Goal: Task Accomplishment & Management: Use online tool/utility

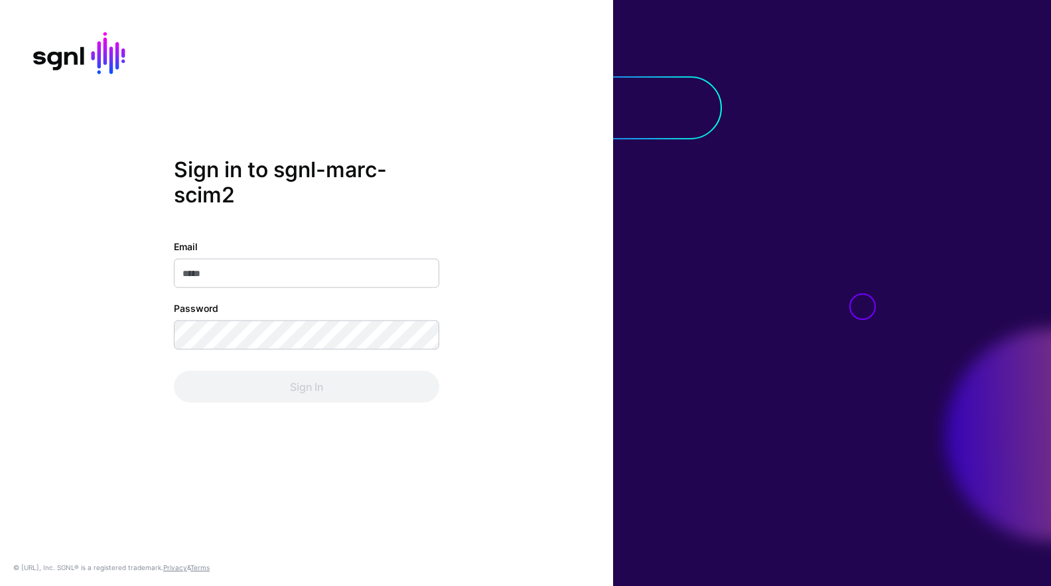
click at [254, 275] on input "Email" at bounding box center [306, 273] width 265 height 29
type input "**********"
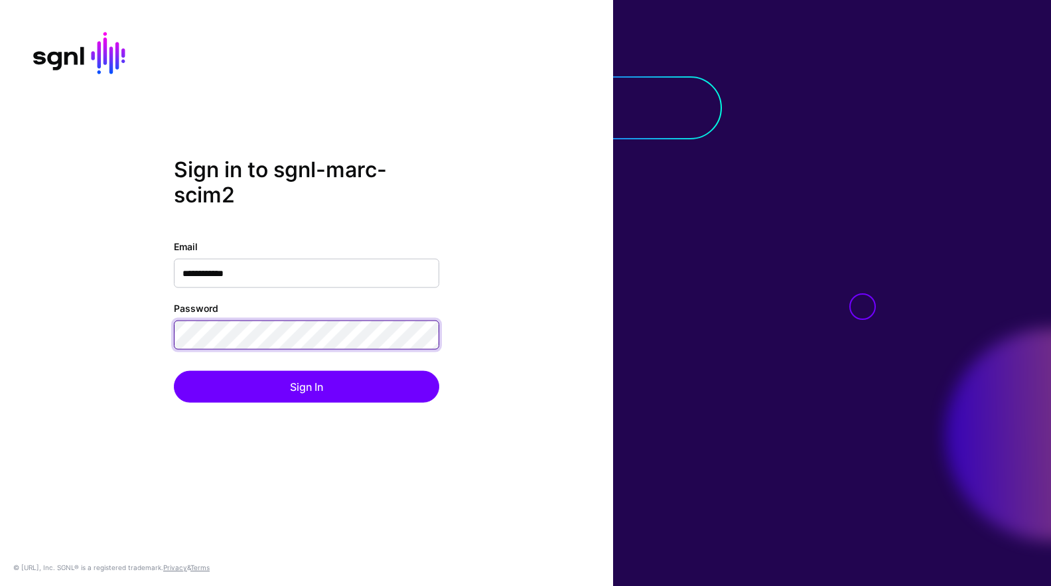
click at [174, 371] on button "Sign In" at bounding box center [306, 387] width 265 height 32
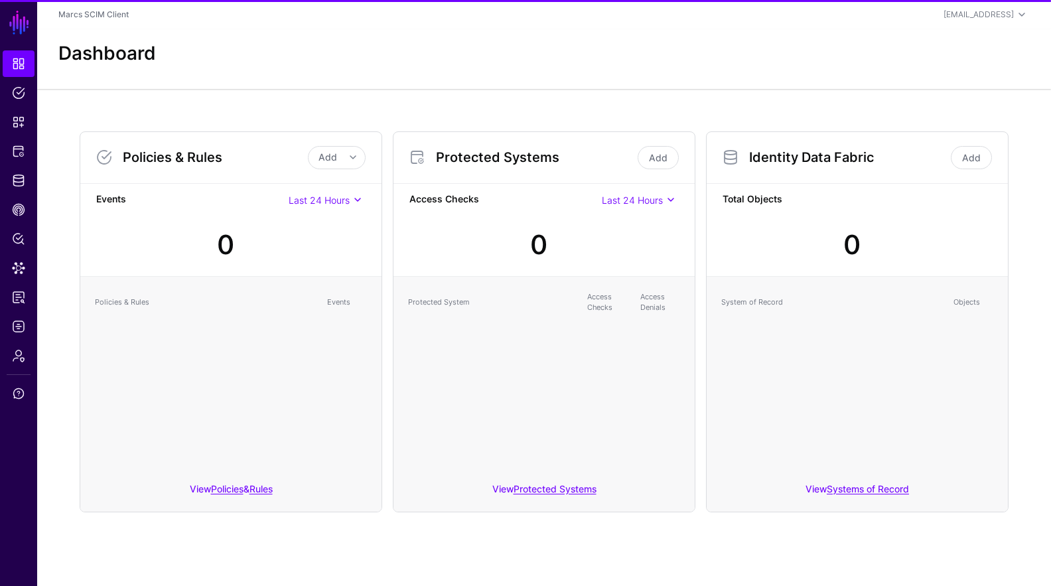
click at [554, 239] on div at bounding box center [558, 245] width 11 height 46
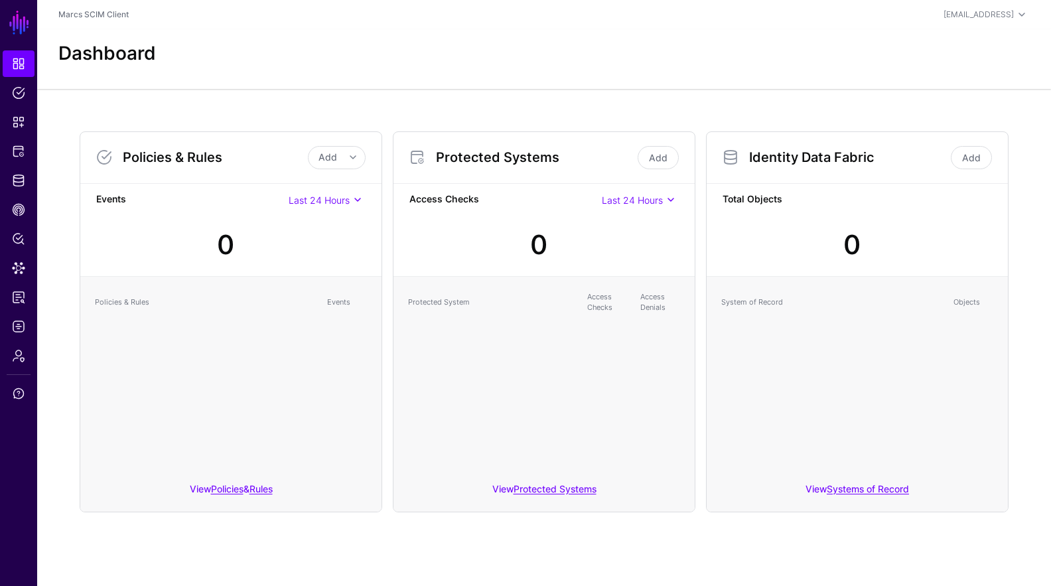
click at [886, 36] on div "Dashboard" at bounding box center [544, 59] width 1014 height 60
click at [963, 157] on link "Add" at bounding box center [971, 157] width 41 height 23
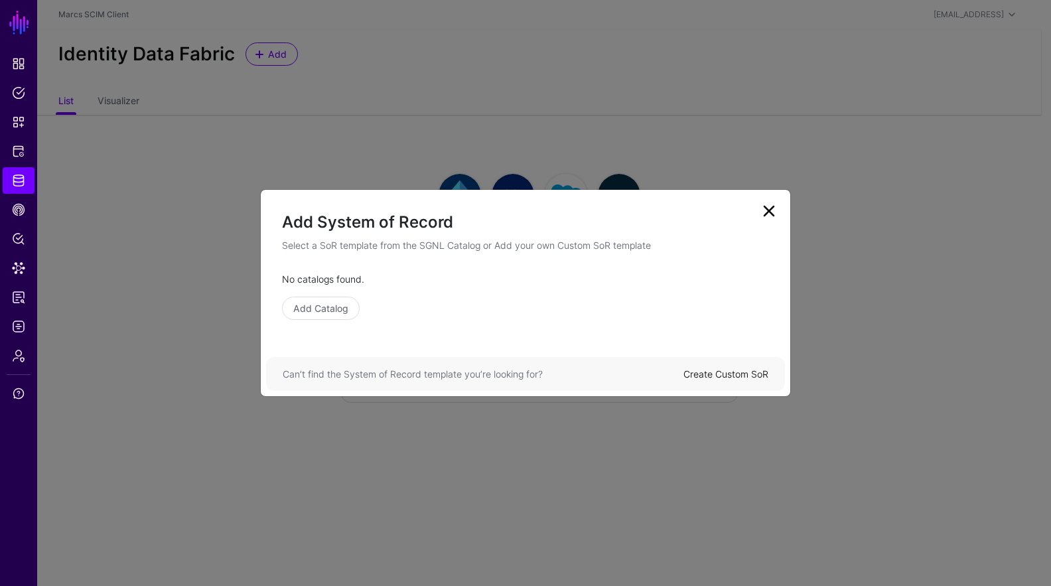
click at [743, 379] on link "Create Custom SoR" at bounding box center [725, 373] width 85 height 11
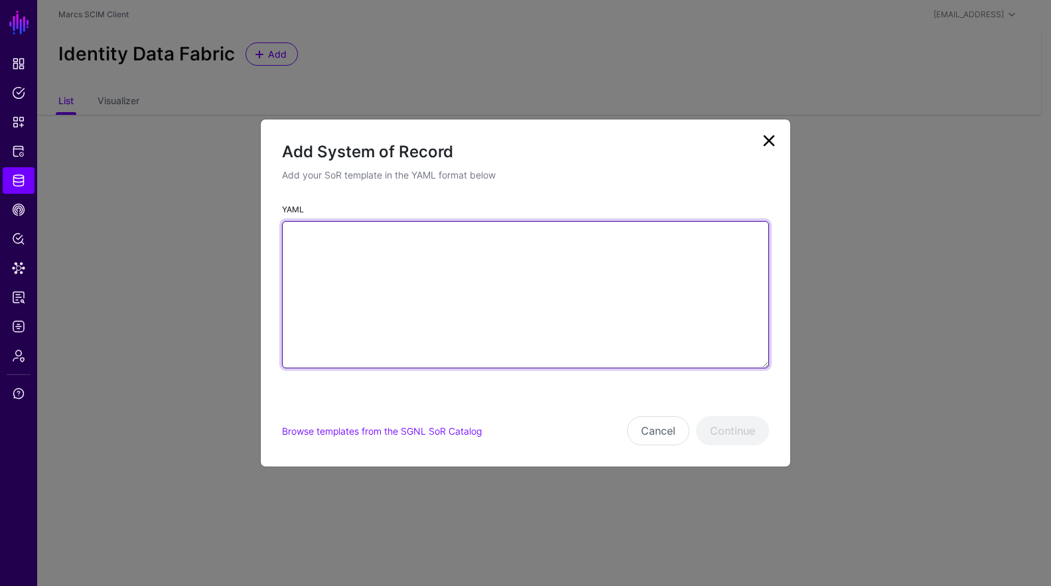
click at [599, 315] on textarea "YAML" at bounding box center [525, 294] width 487 height 147
paste textarea "**********"
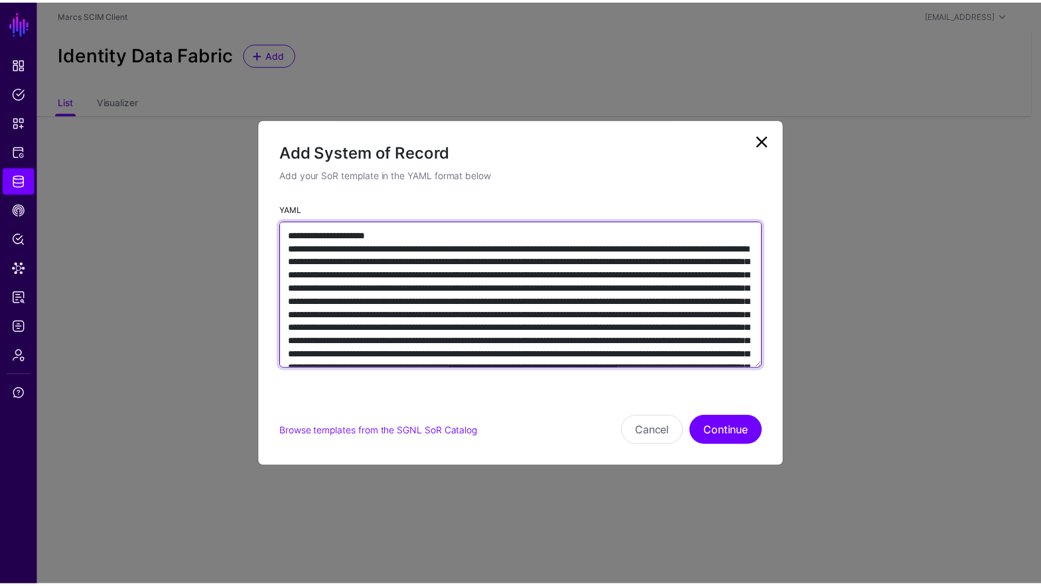
scroll to position [7079, 0]
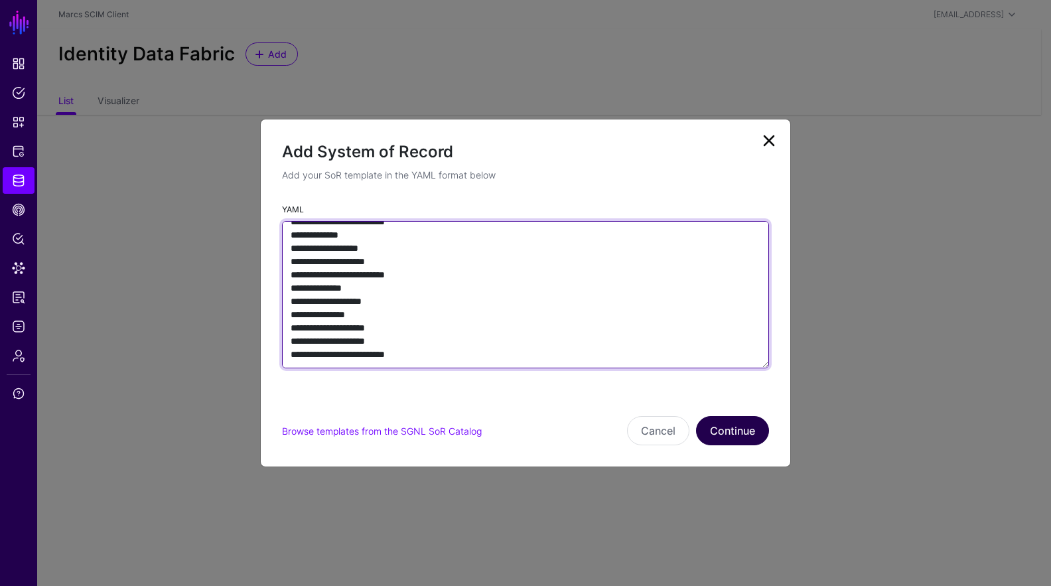
type textarea "**********"
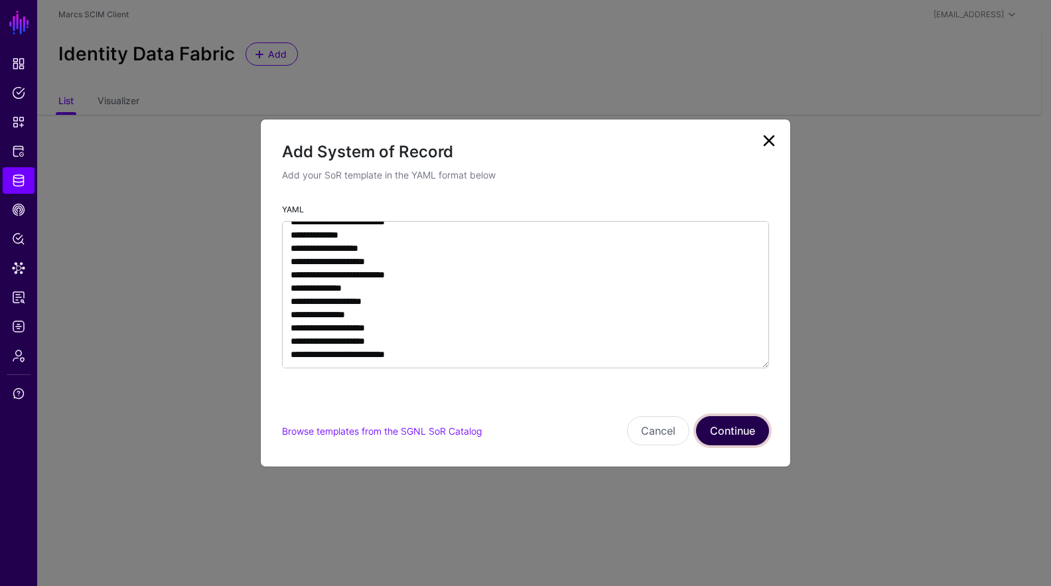
click at [747, 434] on button "Continue" at bounding box center [732, 430] width 73 height 29
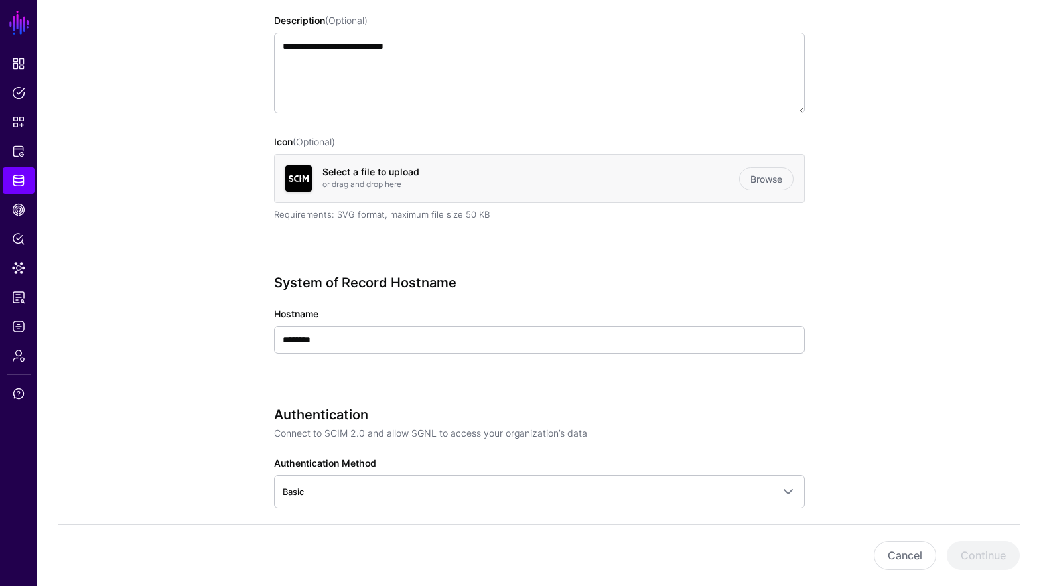
scroll to position [400, 0]
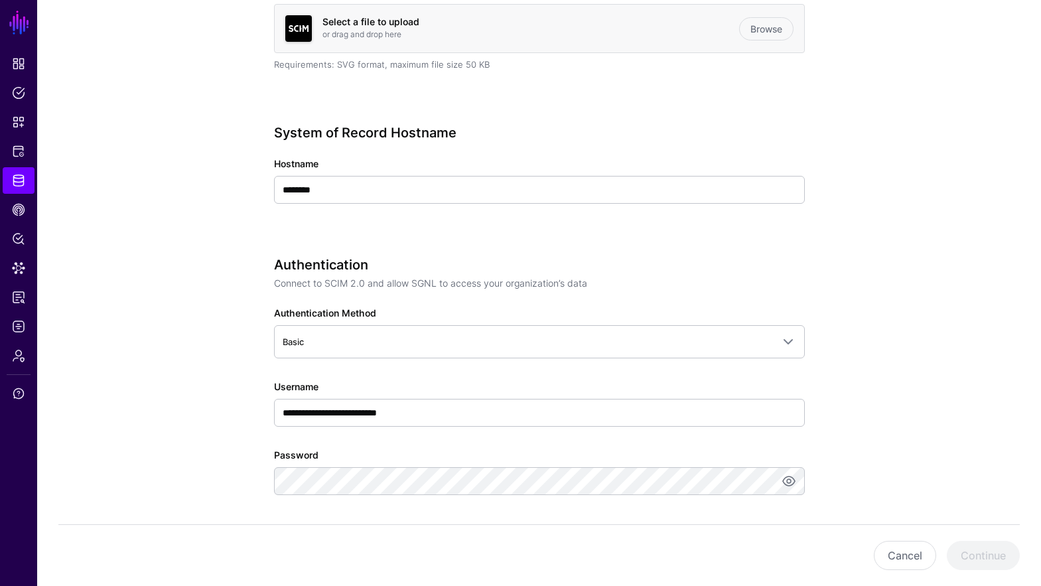
click at [459, 174] on div "Hostname ********" at bounding box center [539, 180] width 531 height 47
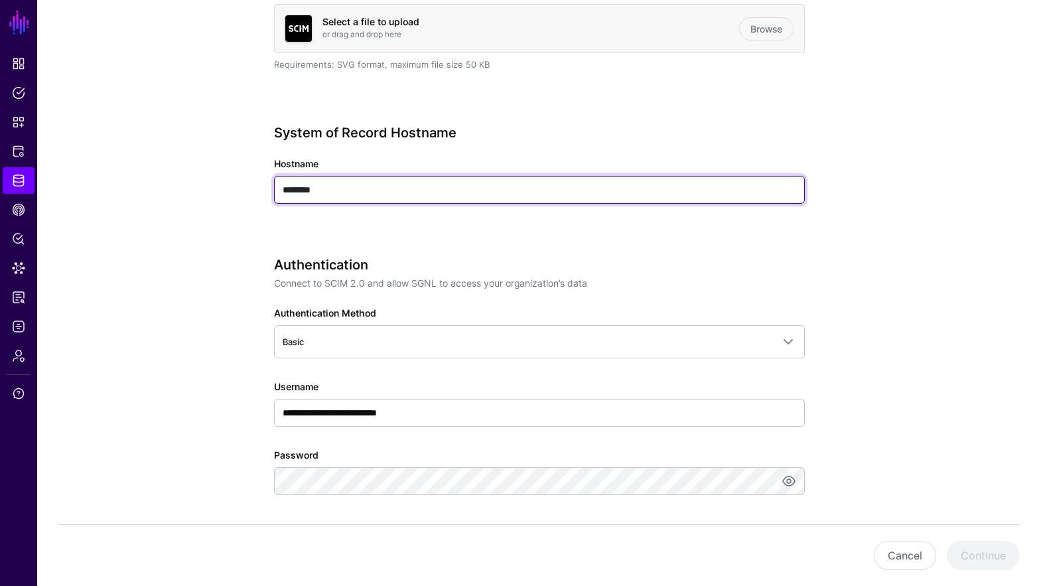
click at [461, 181] on input "********" at bounding box center [539, 190] width 531 height 28
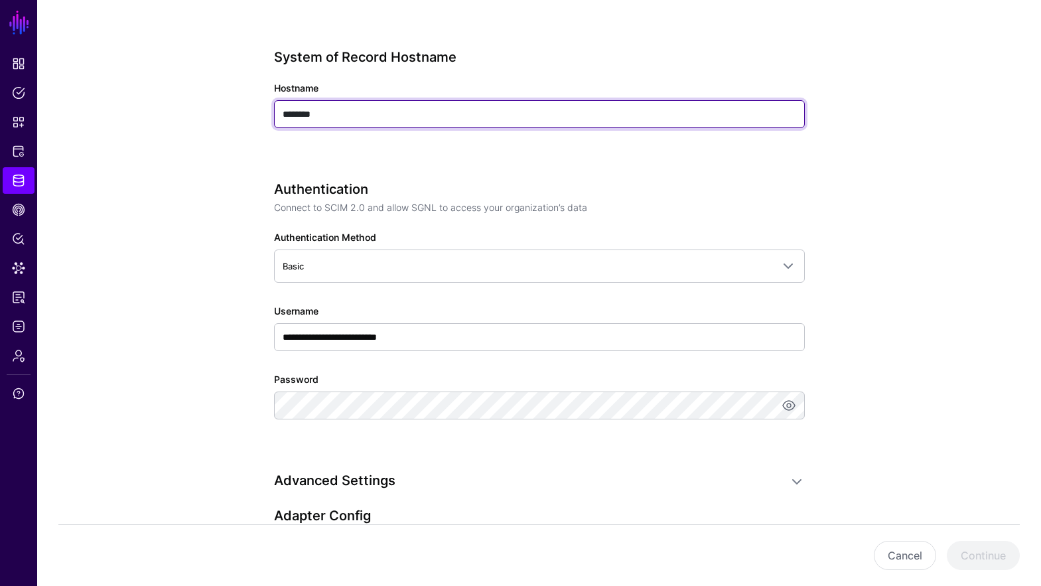
scroll to position [551, 0]
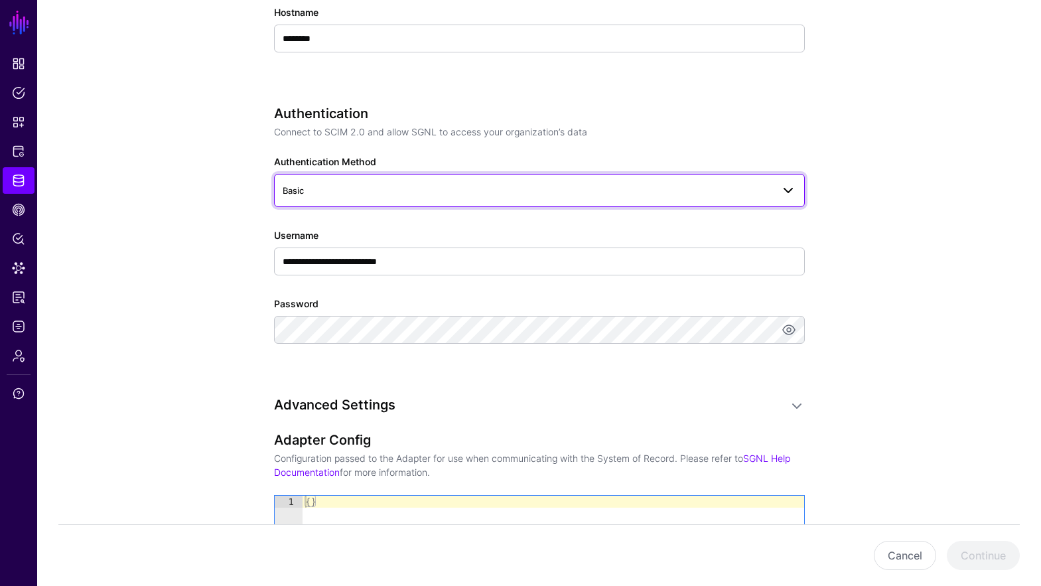
click at [517, 192] on span "Basic" at bounding box center [528, 190] width 490 height 15
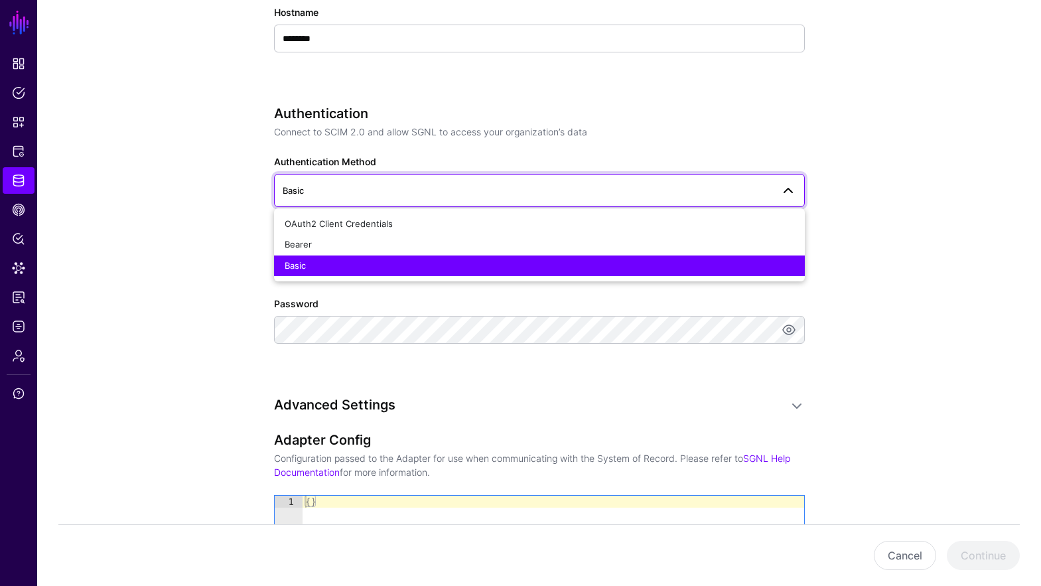
click at [517, 192] on span "Basic" at bounding box center [528, 190] width 490 height 15
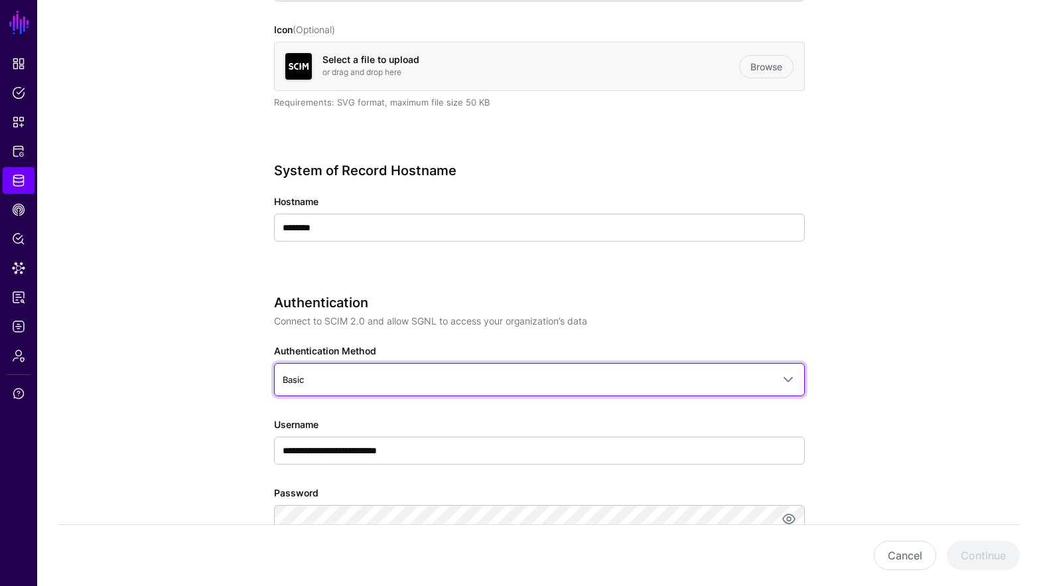
scroll to position [519, 0]
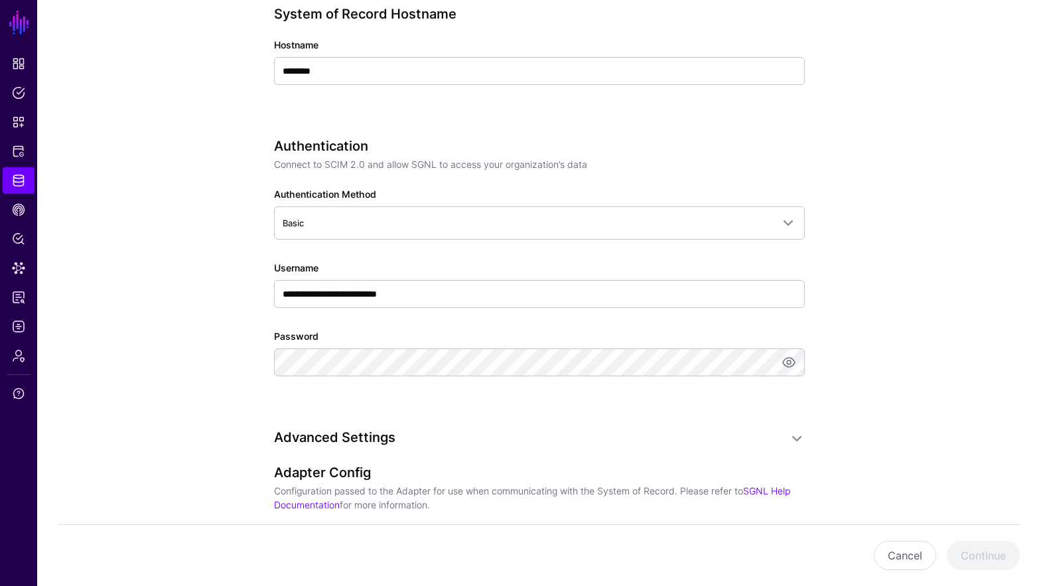
click at [888, 210] on app-datasources-details-form "**********" at bounding box center [539, 253] width 1004 height 1337
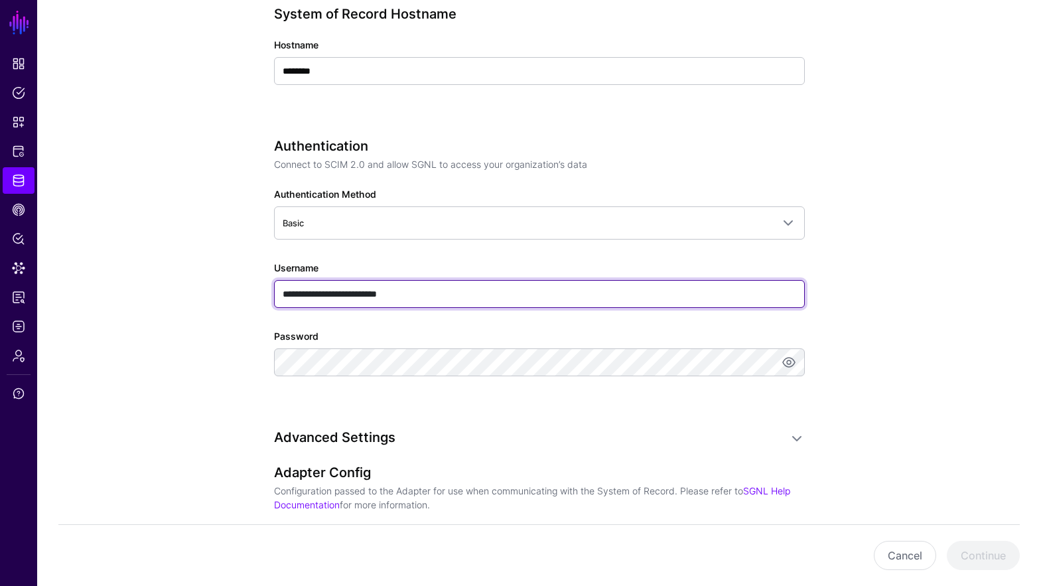
click at [503, 289] on input "**********" at bounding box center [539, 294] width 531 height 28
type input "***"
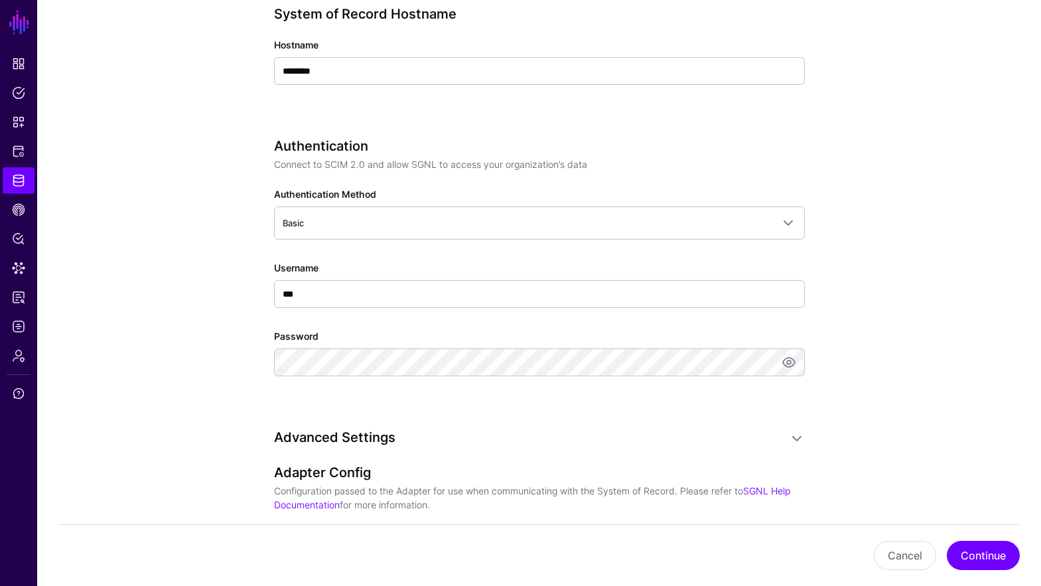
click at [808, 271] on div "**********" at bounding box center [540, 253] width 616 height 1337
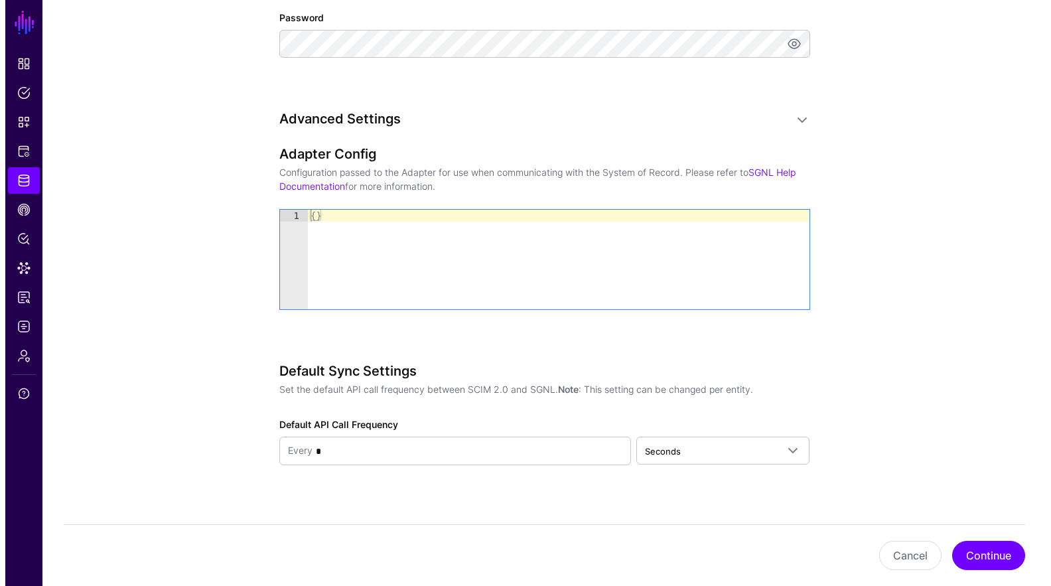
scroll to position [845, 0]
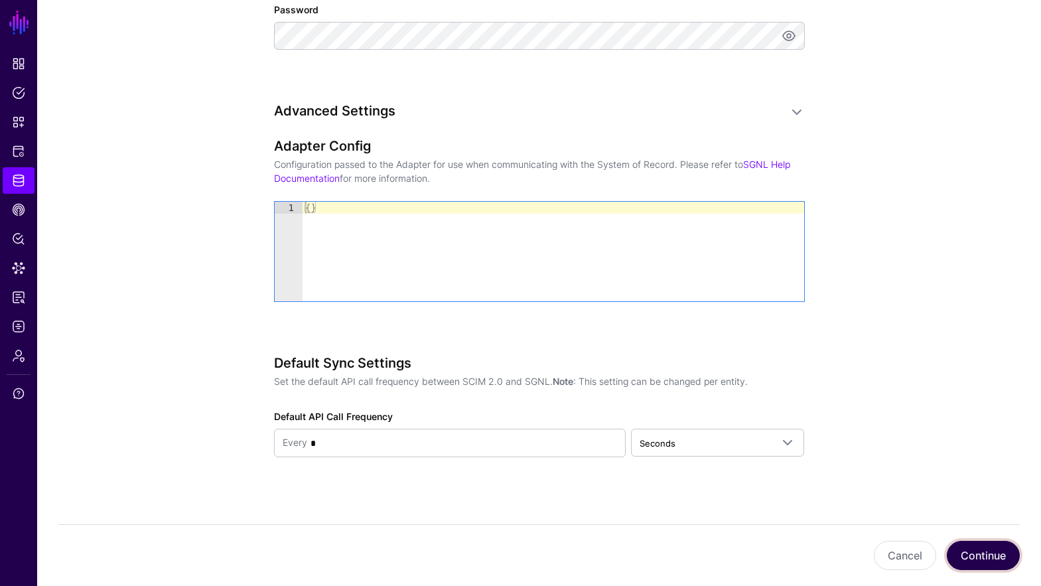
click at [983, 545] on button "Continue" at bounding box center [983, 555] width 73 height 29
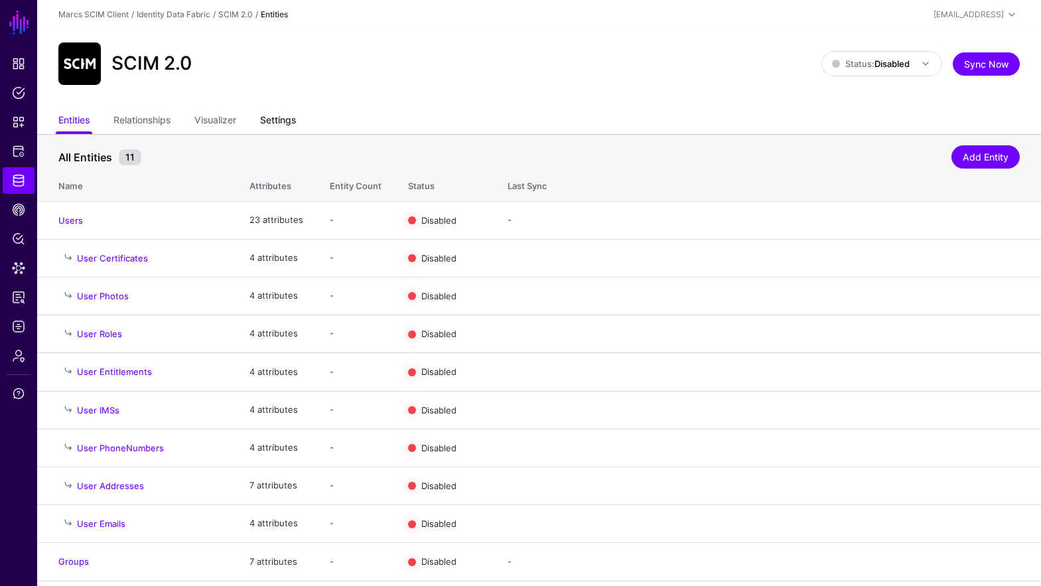
click at [282, 118] on link "Settings" at bounding box center [278, 121] width 36 height 25
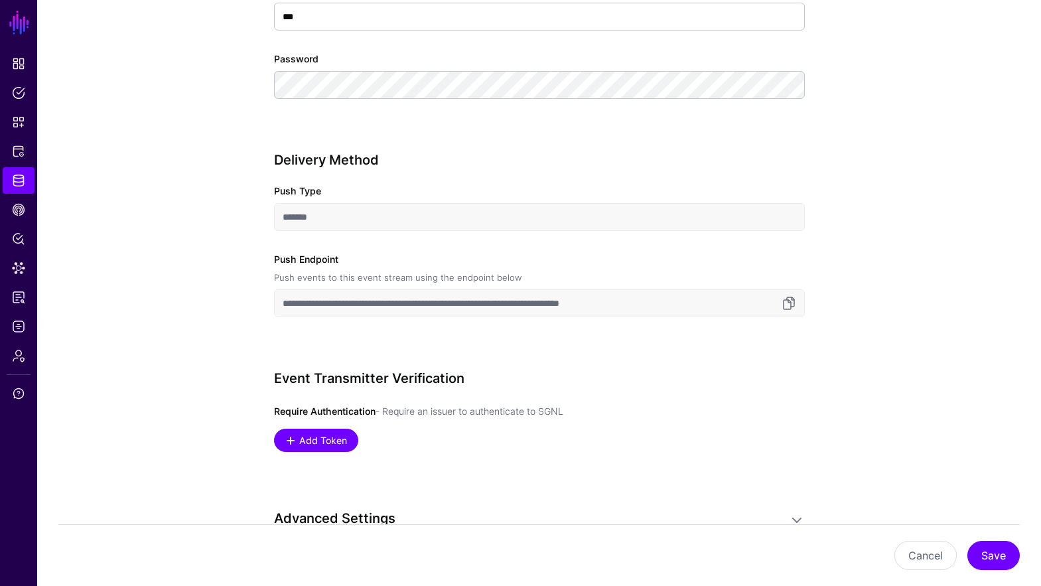
scroll to position [865, 0]
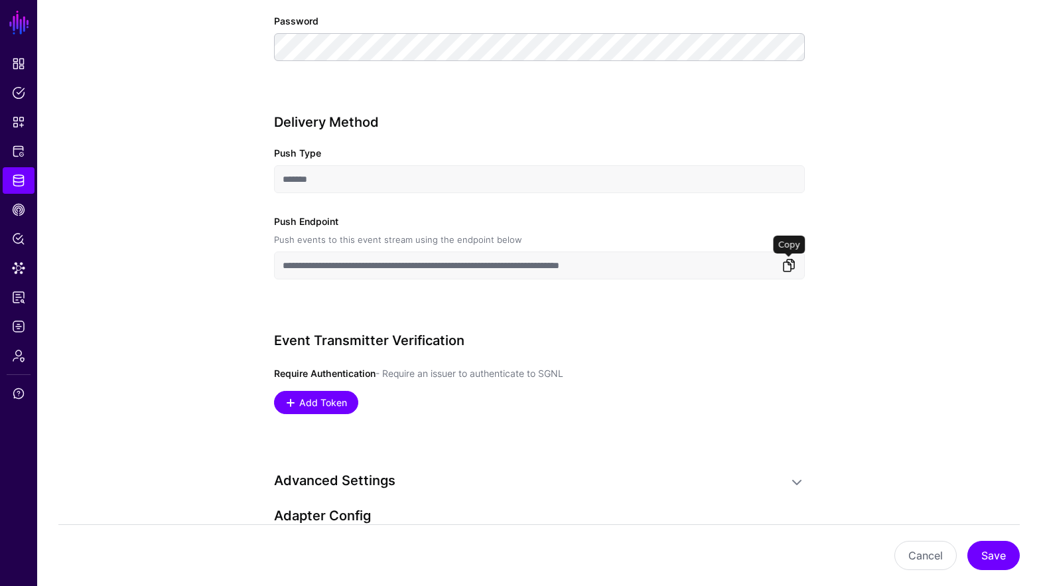
click at [790, 261] on link at bounding box center [789, 265] width 16 height 16
click at [279, 404] on link "Add Token" at bounding box center [316, 402] width 84 height 23
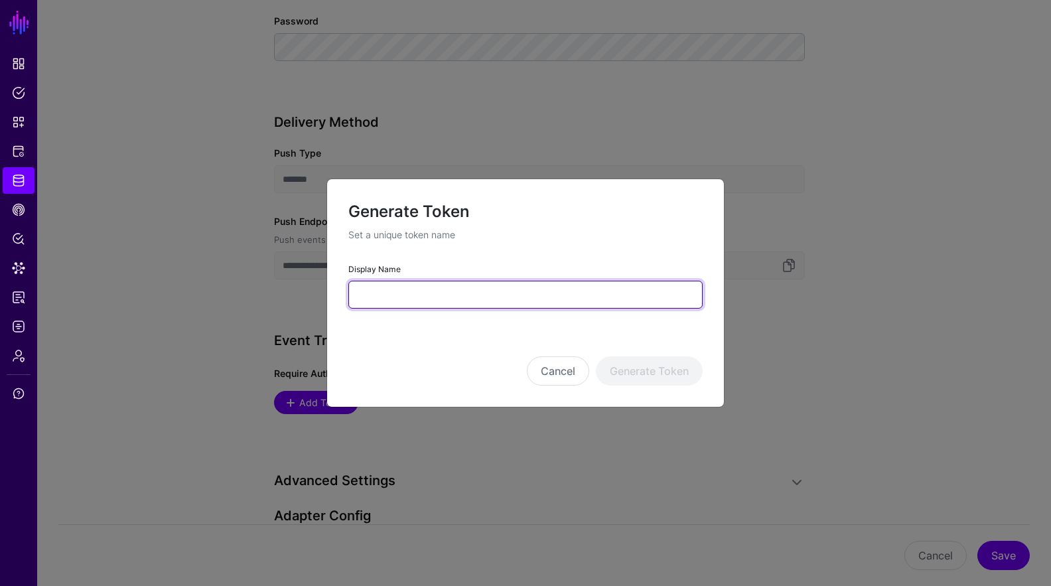
click at [390, 306] on input "Display Name" at bounding box center [525, 295] width 354 height 28
type input "****"
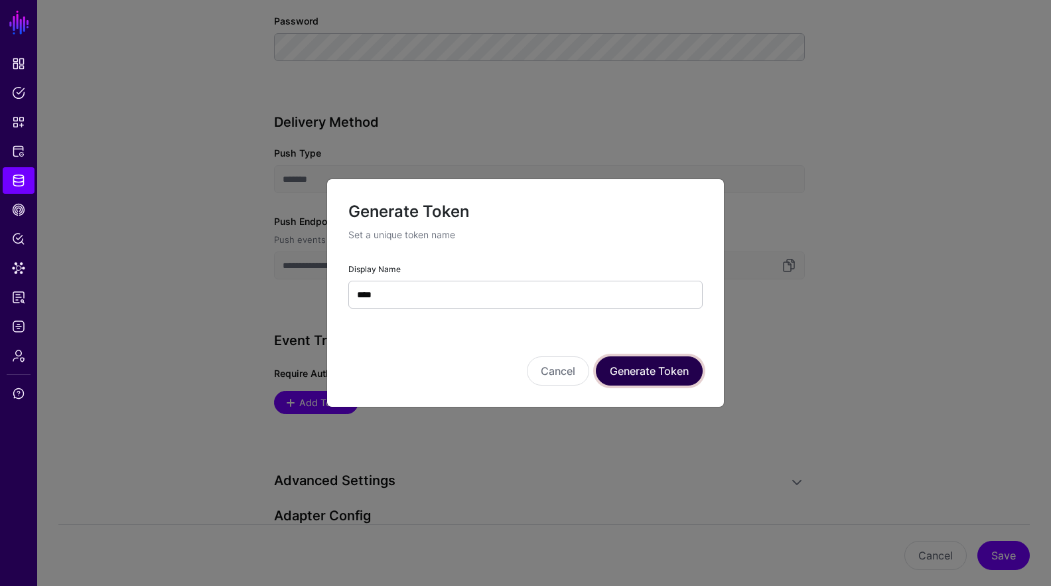
click at [685, 361] on button "Generate Token" at bounding box center [649, 370] width 107 height 29
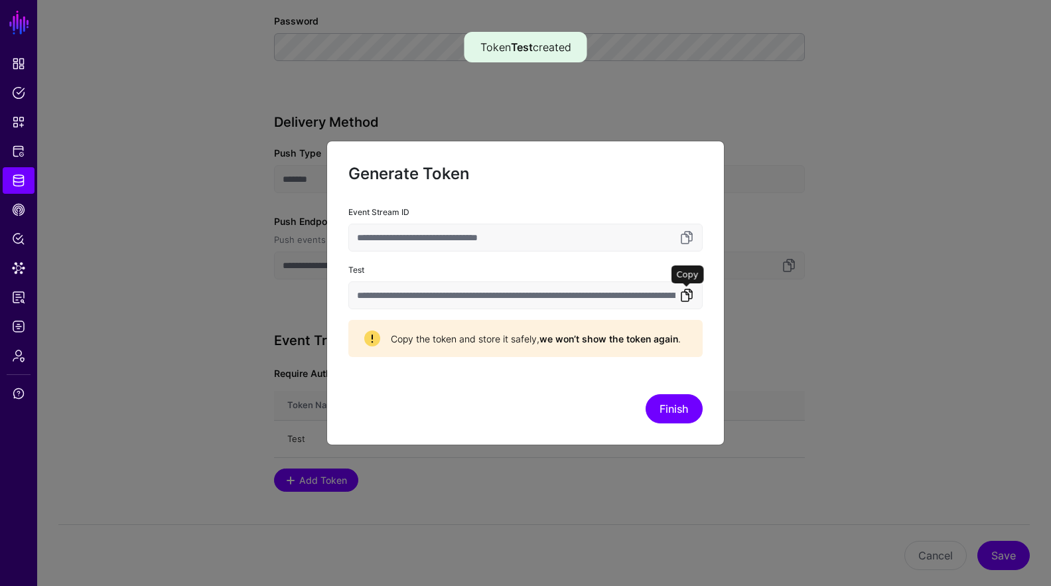
click at [685, 289] on link at bounding box center [687, 295] width 16 height 16
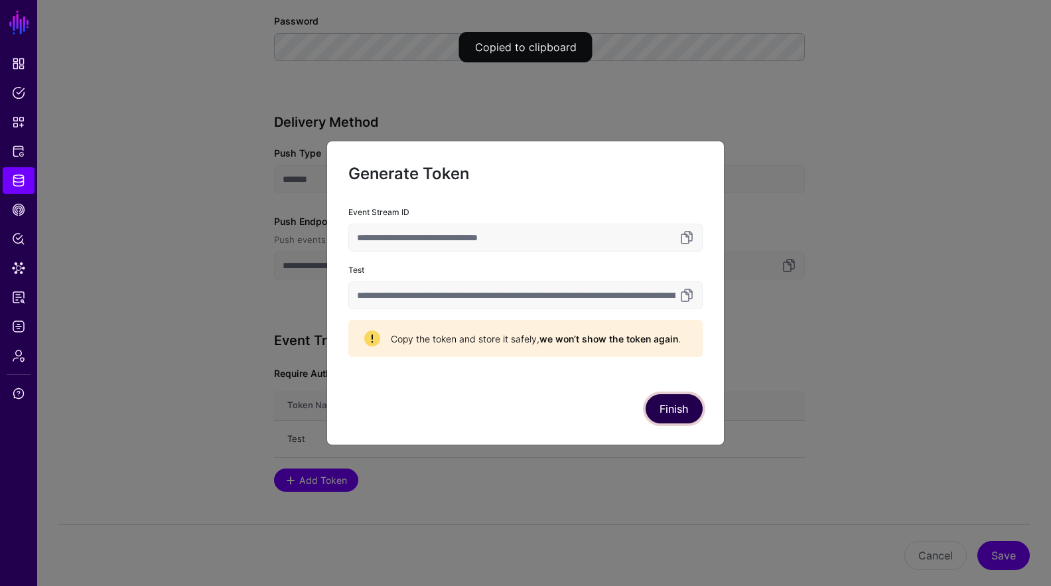
click at [685, 400] on button "Finish" at bounding box center [674, 408] width 57 height 29
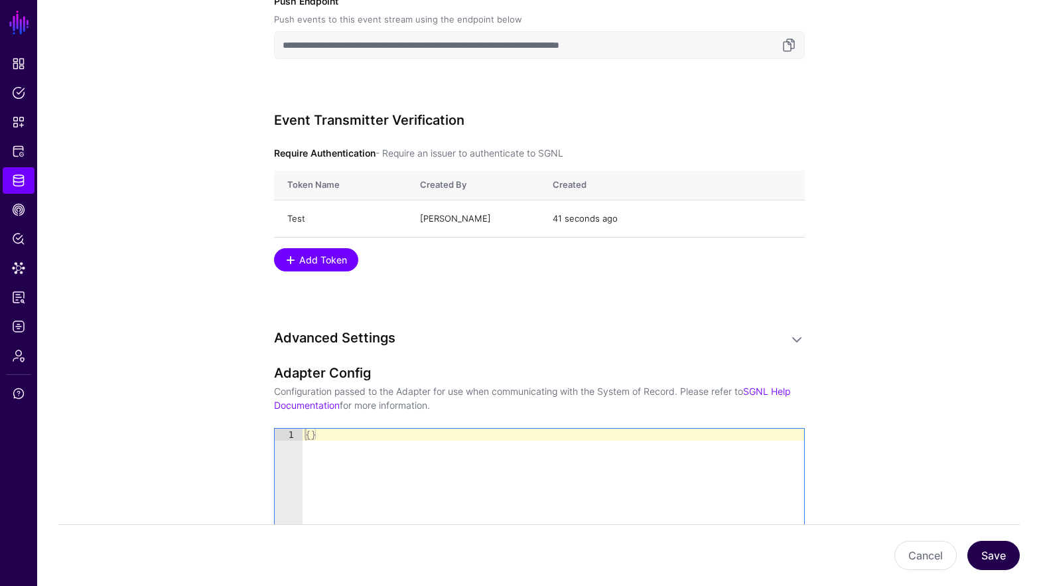
scroll to position [1114, 0]
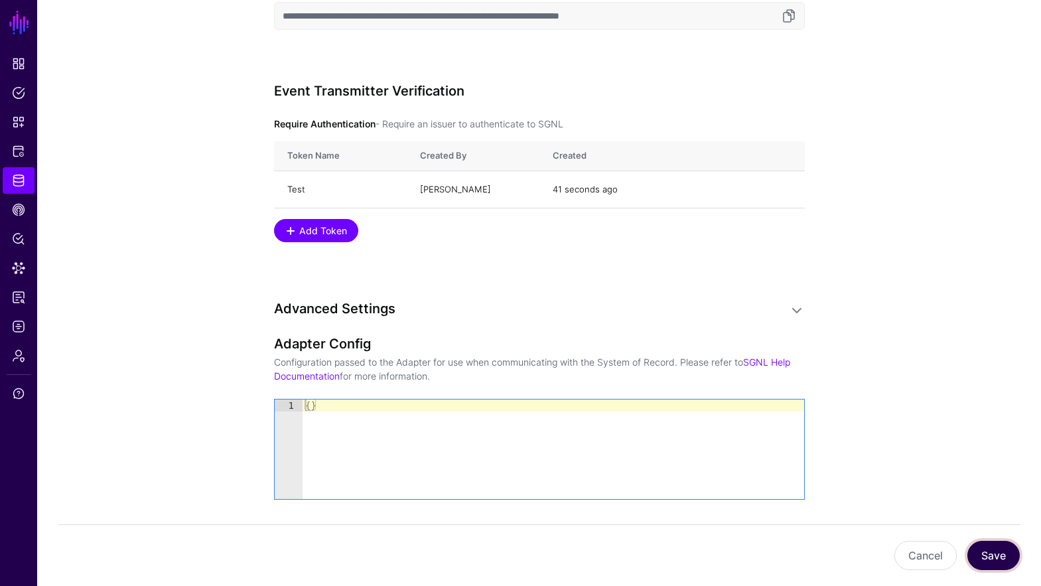
click at [983, 549] on button "Save" at bounding box center [993, 555] width 52 height 29
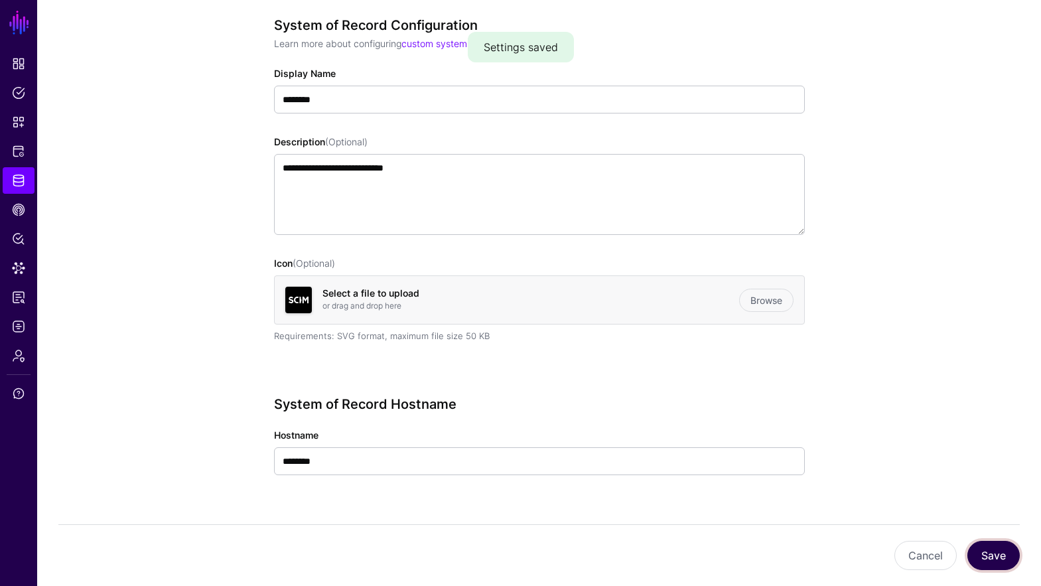
scroll to position [0, 0]
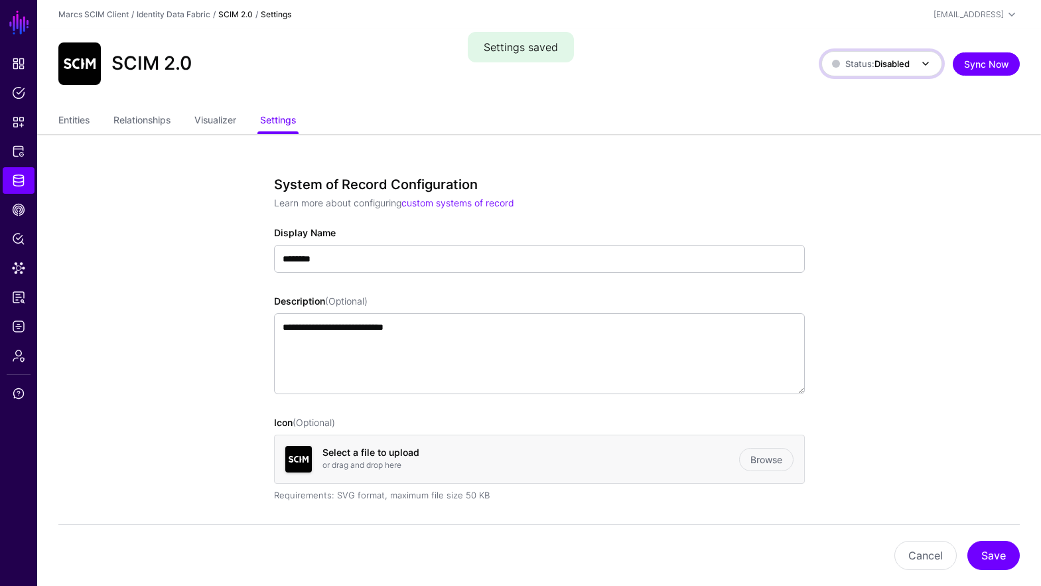
click at [888, 66] on strong "Disabled" at bounding box center [892, 63] width 35 height 11
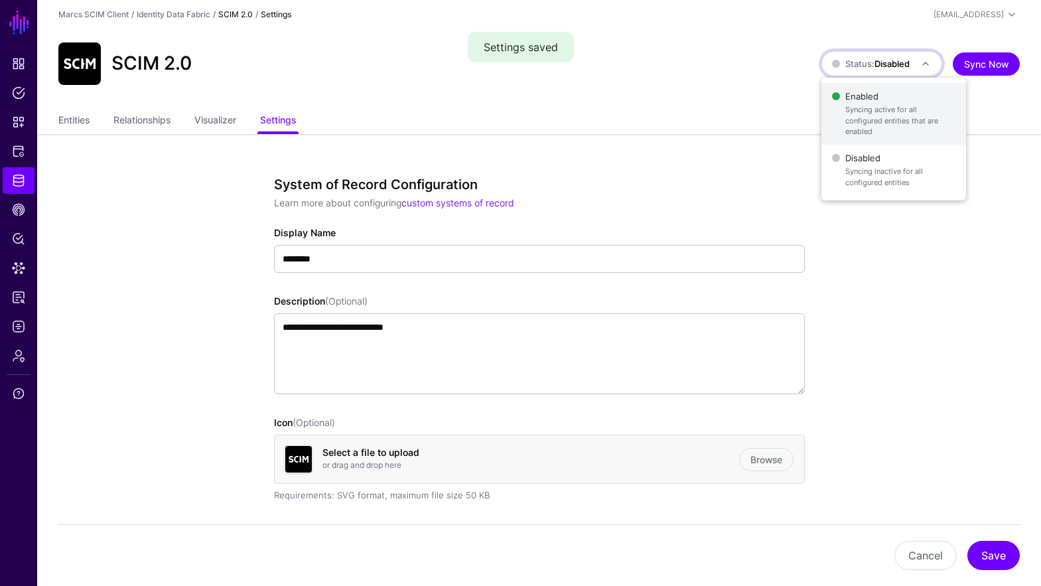
click at [891, 96] on span "Enabled Syncing active for all configured entities that are enabled" at bounding box center [893, 114] width 123 height 54
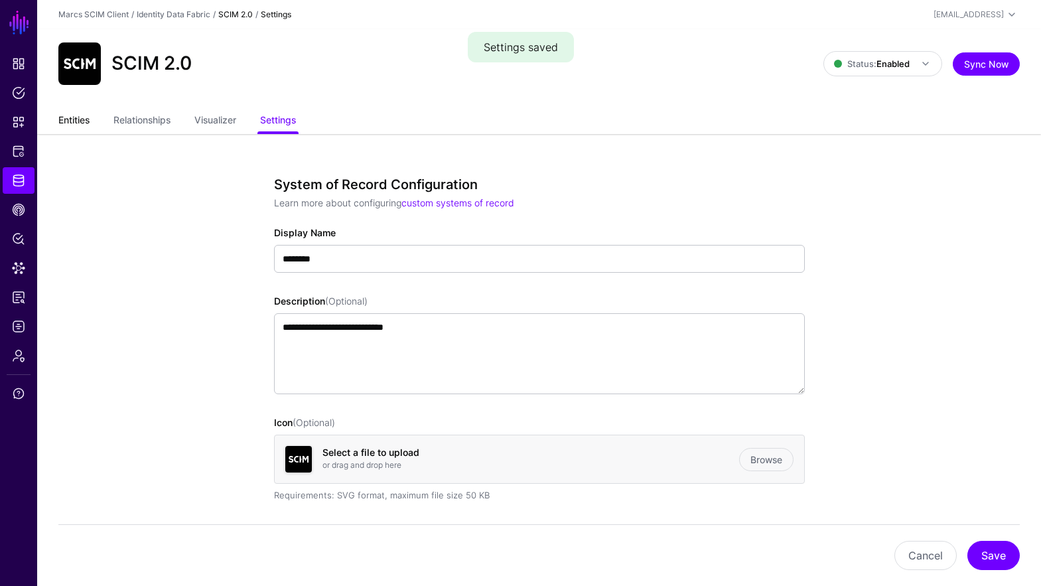
click at [88, 125] on link "Entities" at bounding box center [73, 121] width 31 height 25
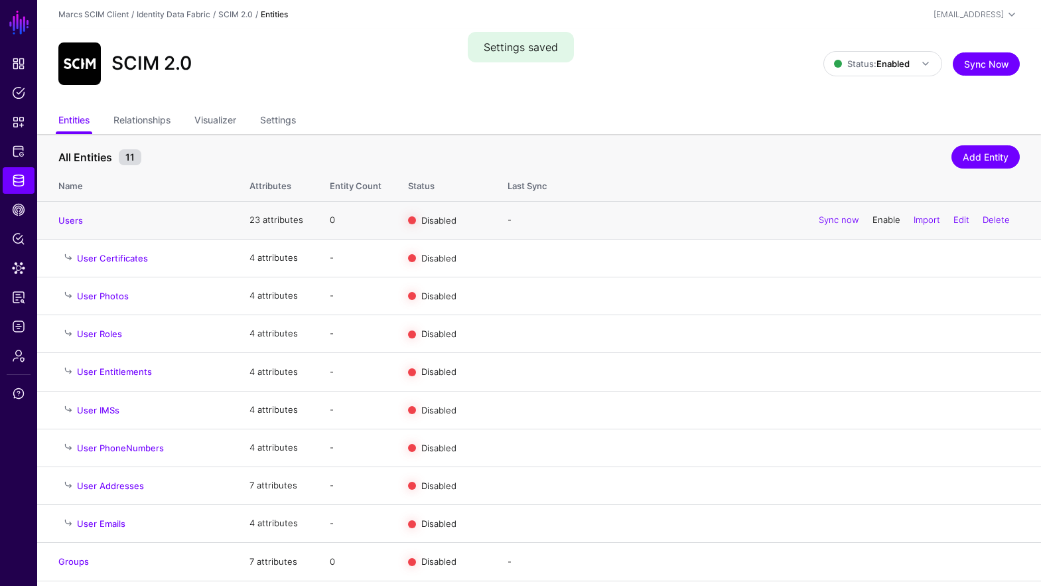
click at [873, 223] on link "Enable" at bounding box center [887, 219] width 28 height 11
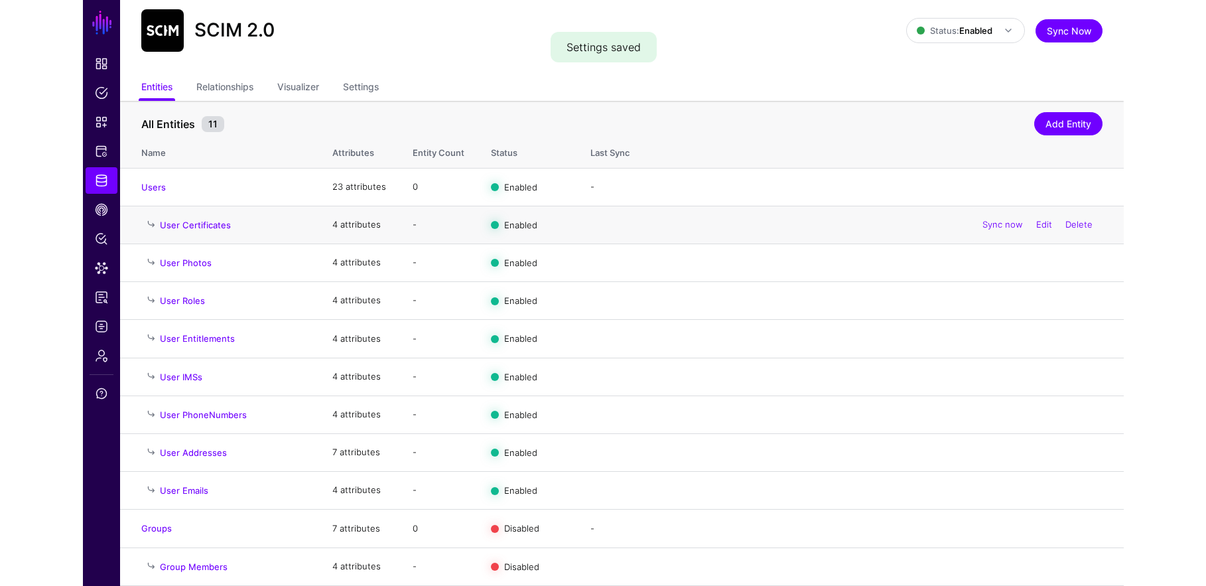
scroll to position [36, 0]
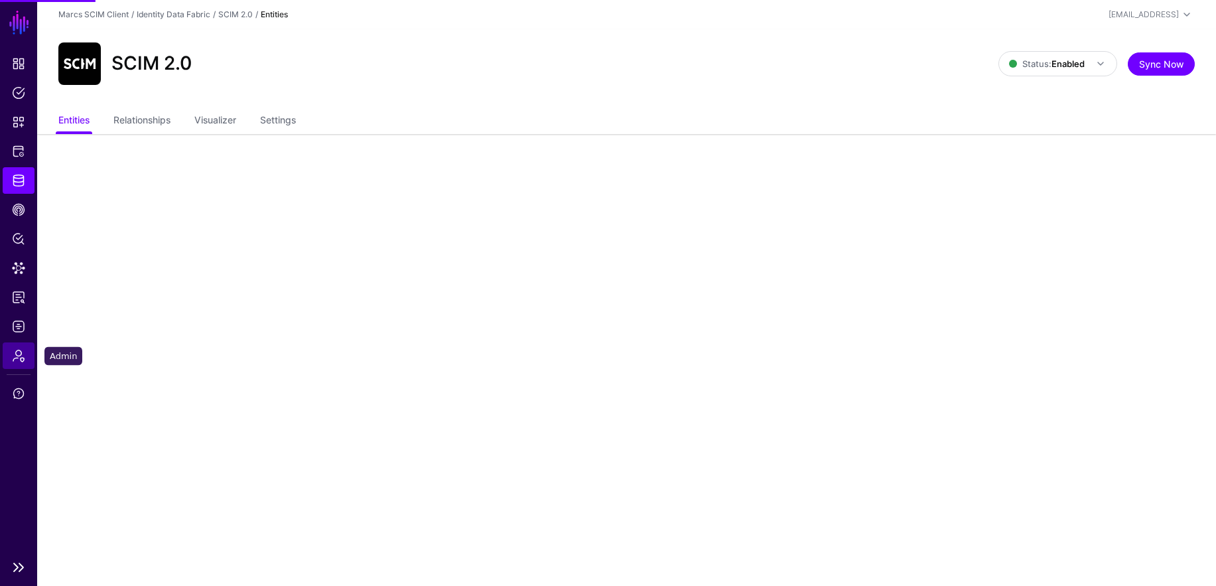
click at [23, 362] on link "Admin" at bounding box center [19, 355] width 32 height 27
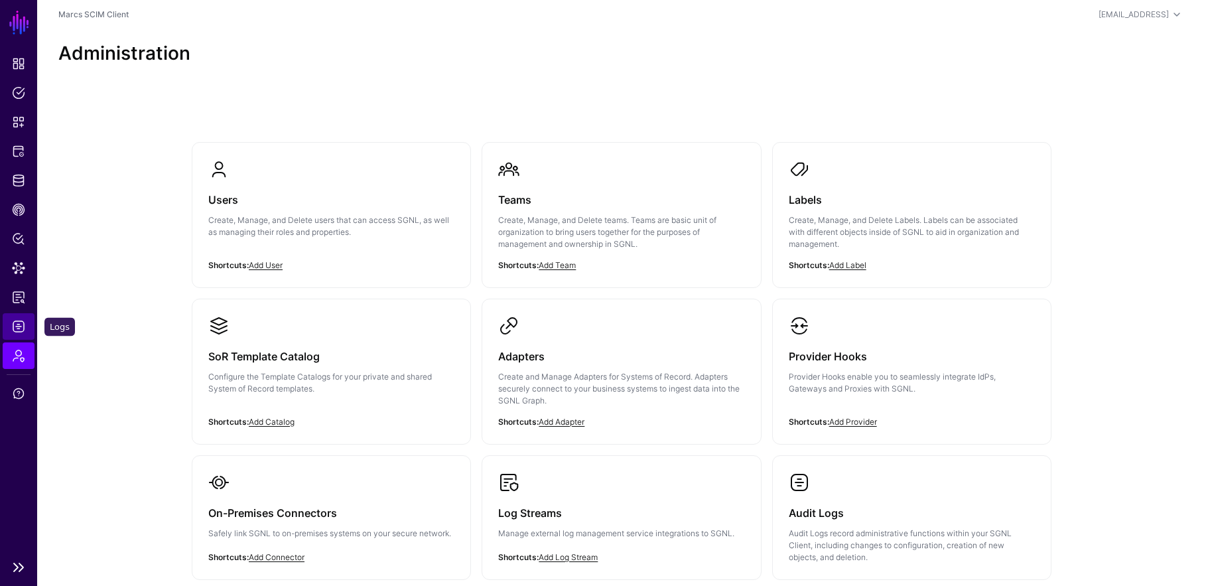
click at [27, 319] on link "Logs" at bounding box center [19, 326] width 32 height 27
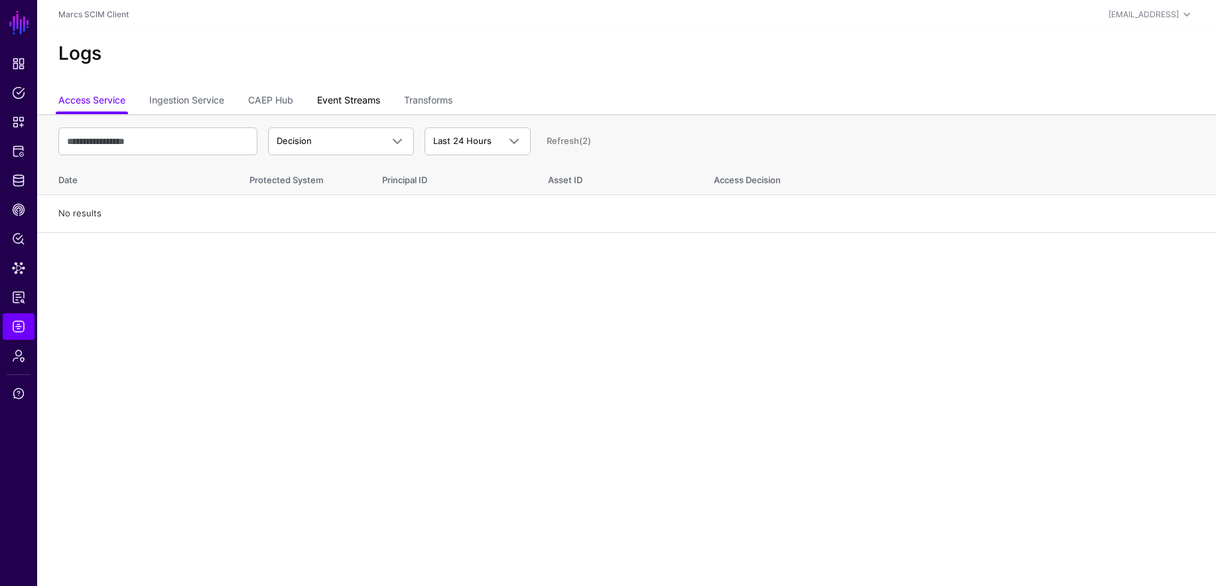
click at [354, 104] on link "Event Streams" at bounding box center [348, 101] width 63 height 25
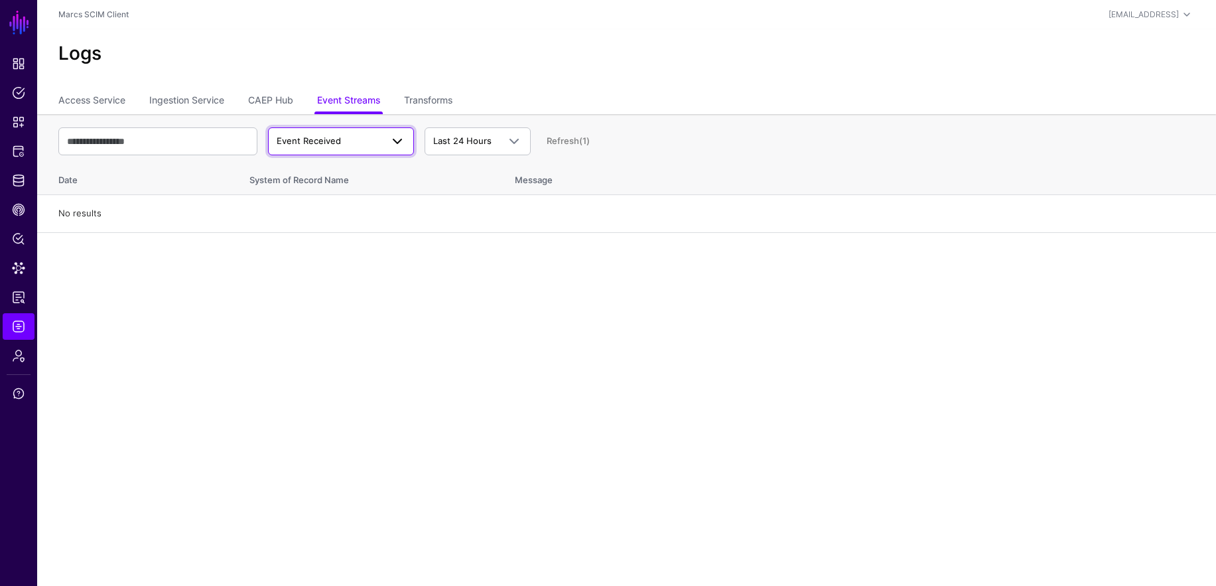
click at [358, 137] on span "Event Received" at bounding box center [329, 141] width 105 height 13
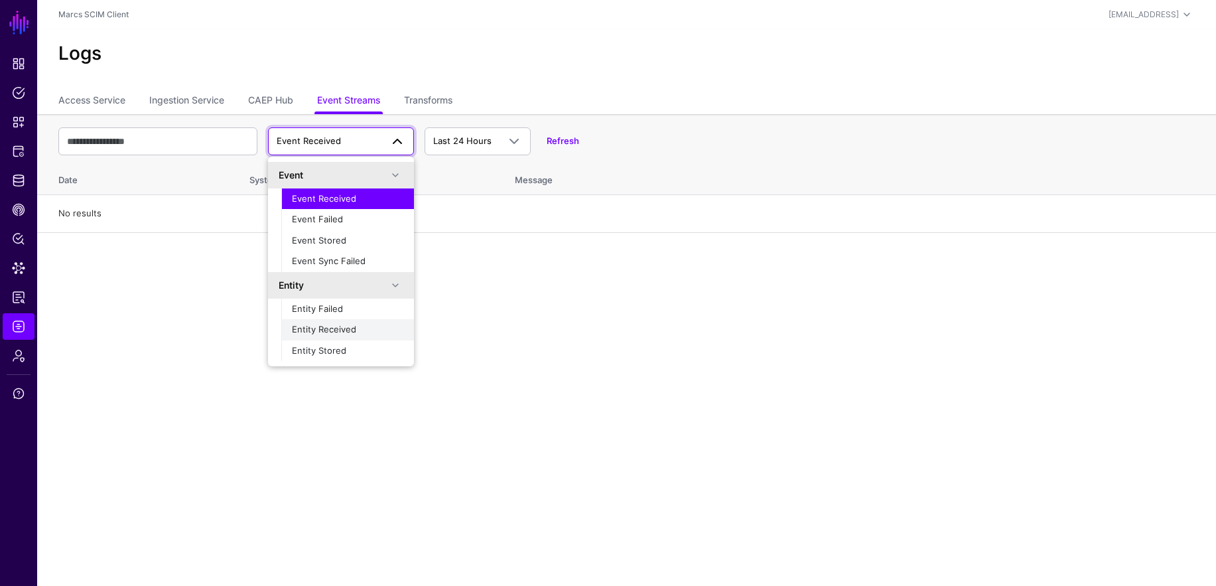
click at [326, 334] on span "Entity Received" at bounding box center [324, 329] width 64 height 11
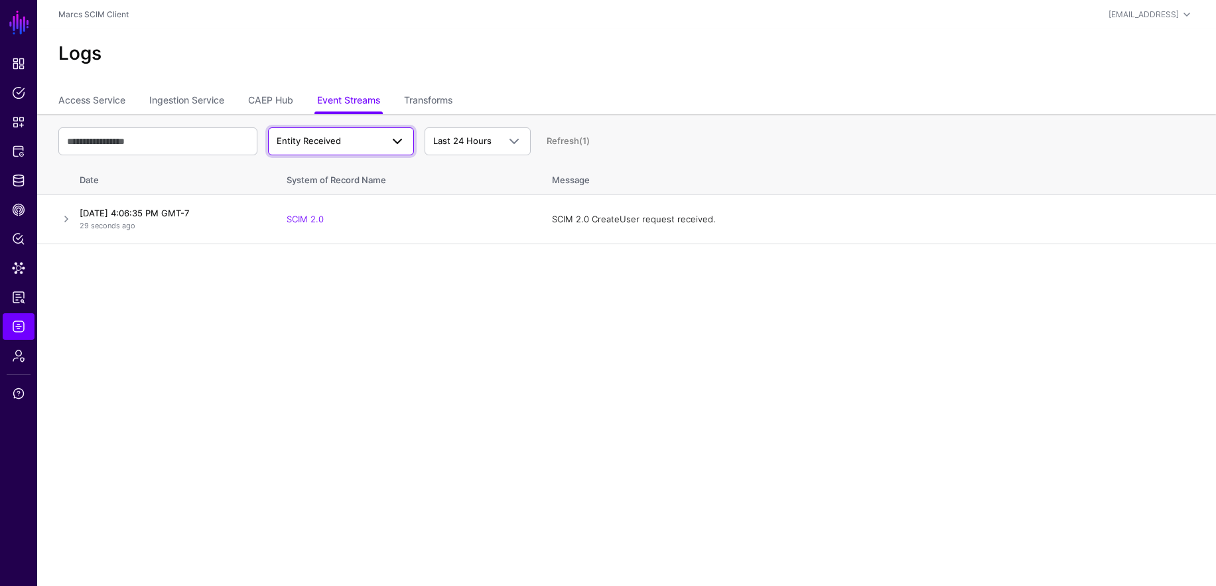
click at [338, 147] on span "Entity Received" at bounding box center [329, 141] width 105 height 13
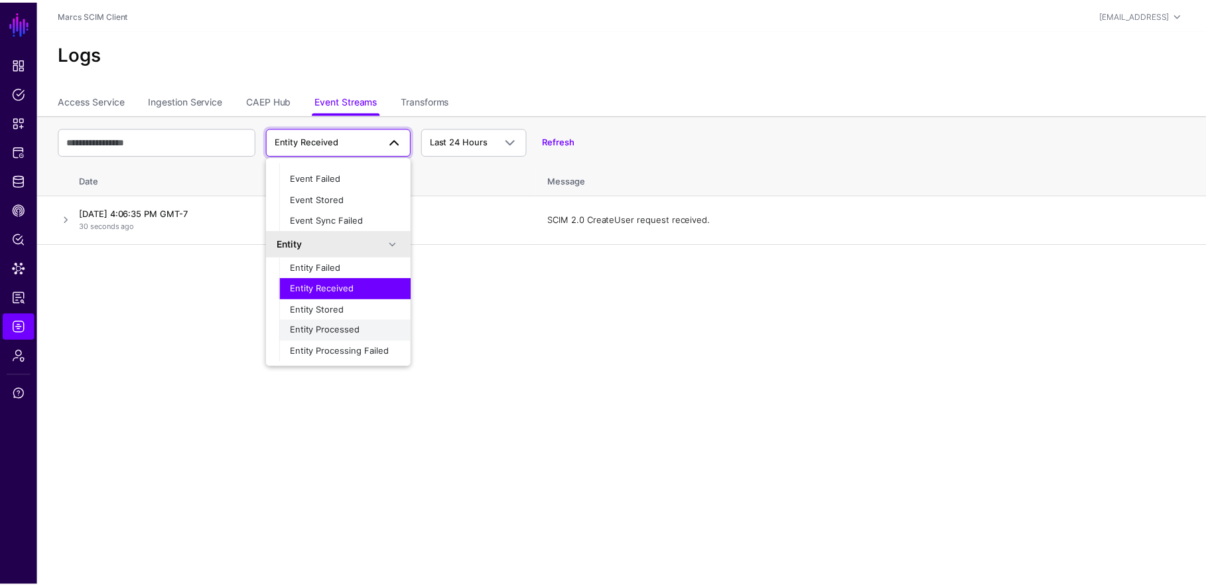
scroll to position [42, 0]
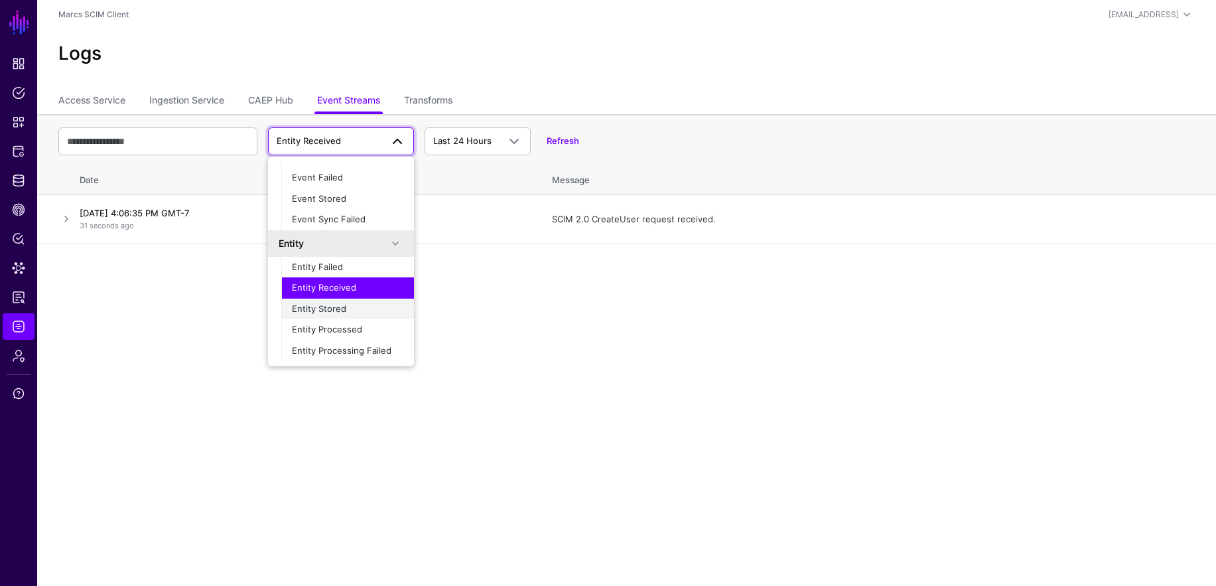
click at [336, 308] on span "Entity Stored" at bounding box center [319, 308] width 54 height 11
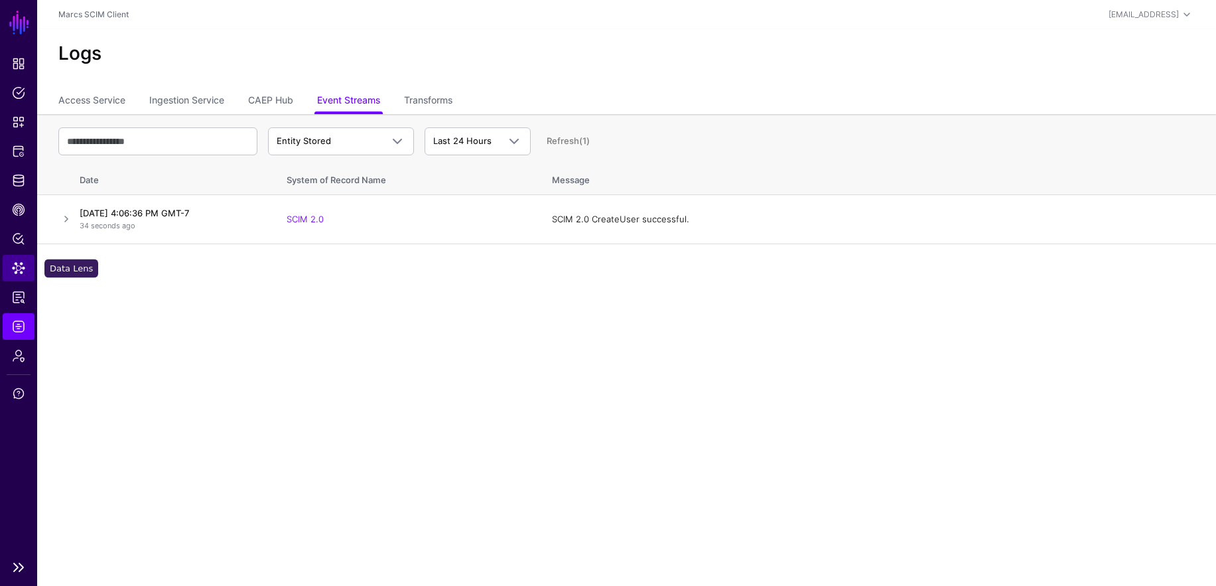
click at [18, 269] on span "Data Lens" at bounding box center [18, 267] width 13 height 13
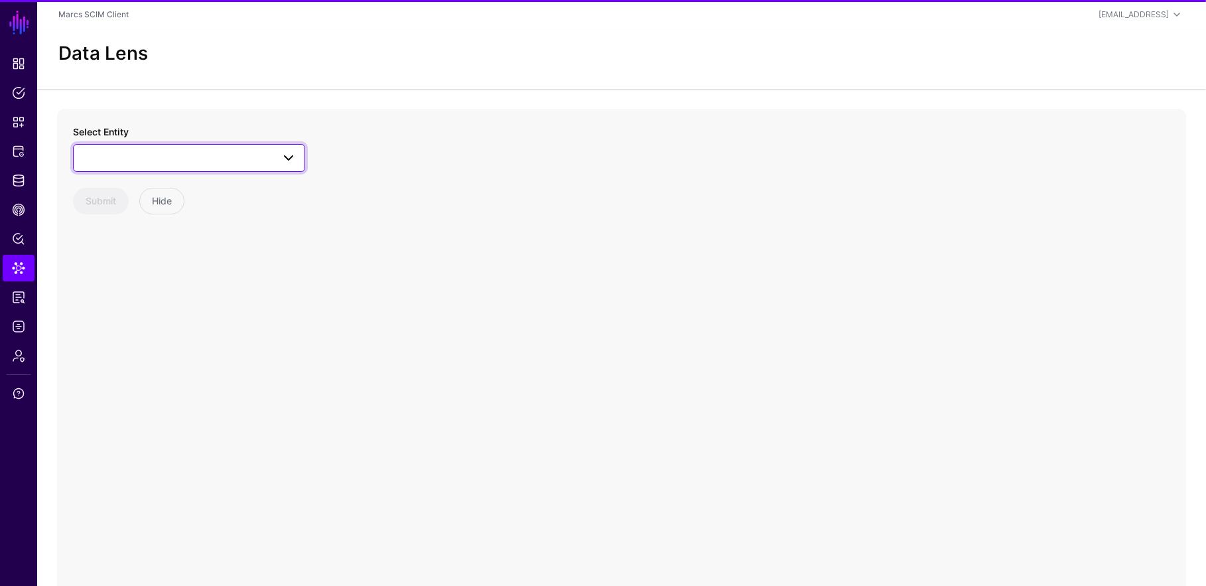
click at [164, 160] on span at bounding box center [189, 158] width 215 height 16
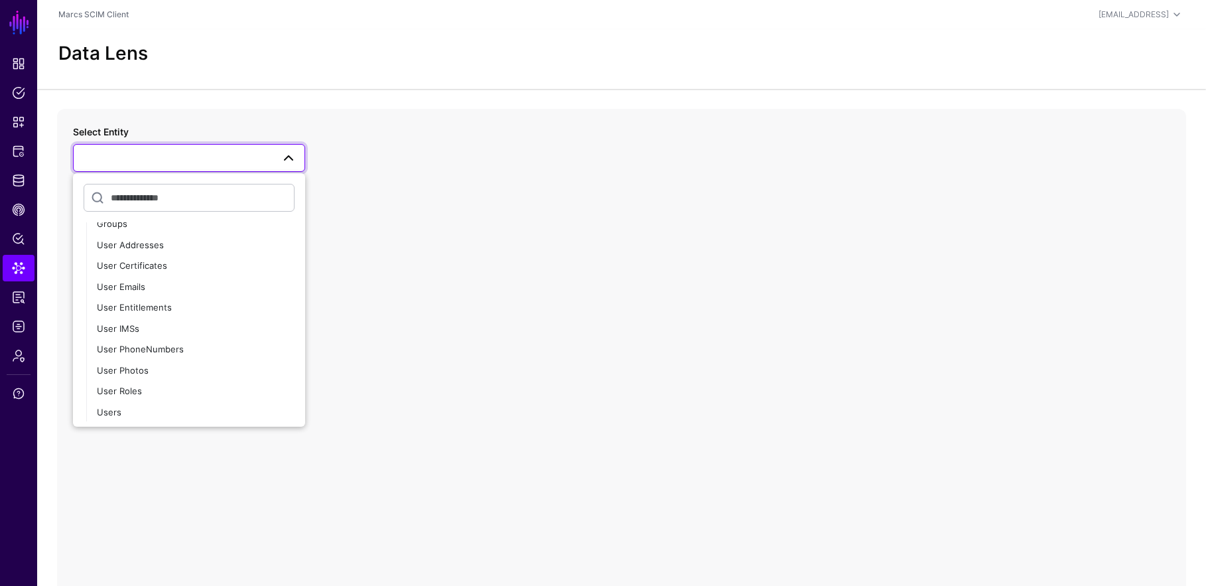
scroll to position [57, 0]
click at [201, 401] on button "Users" at bounding box center [195, 411] width 219 height 21
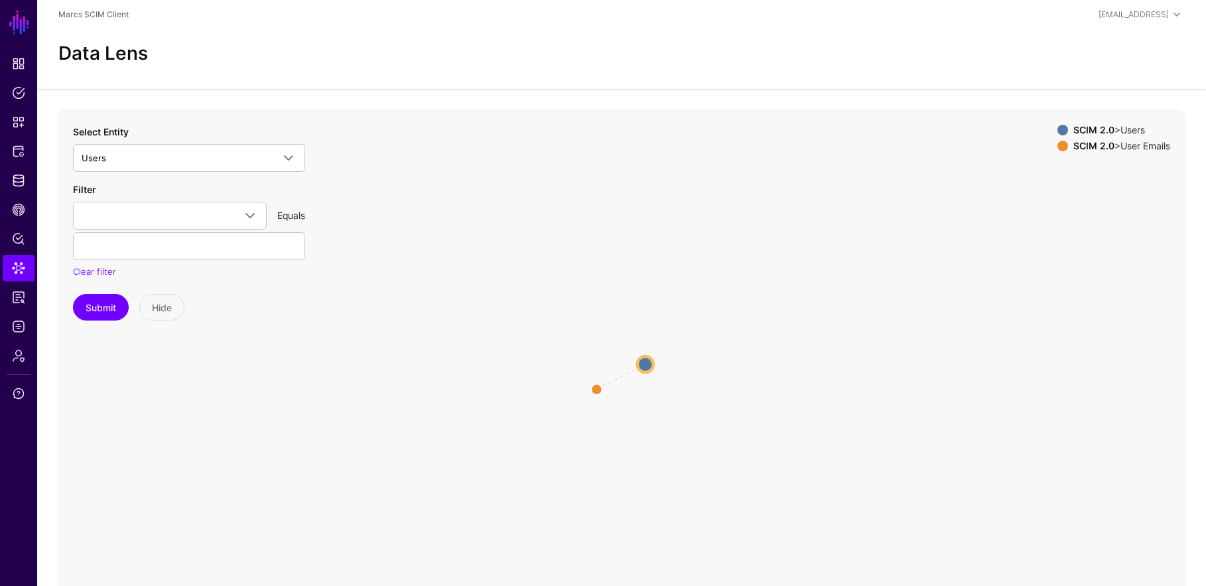
click at [646, 365] on circle at bounding box center [646, 364] width 16 height 16
